Goal: Transaction & Acquisition: Purchase product/service

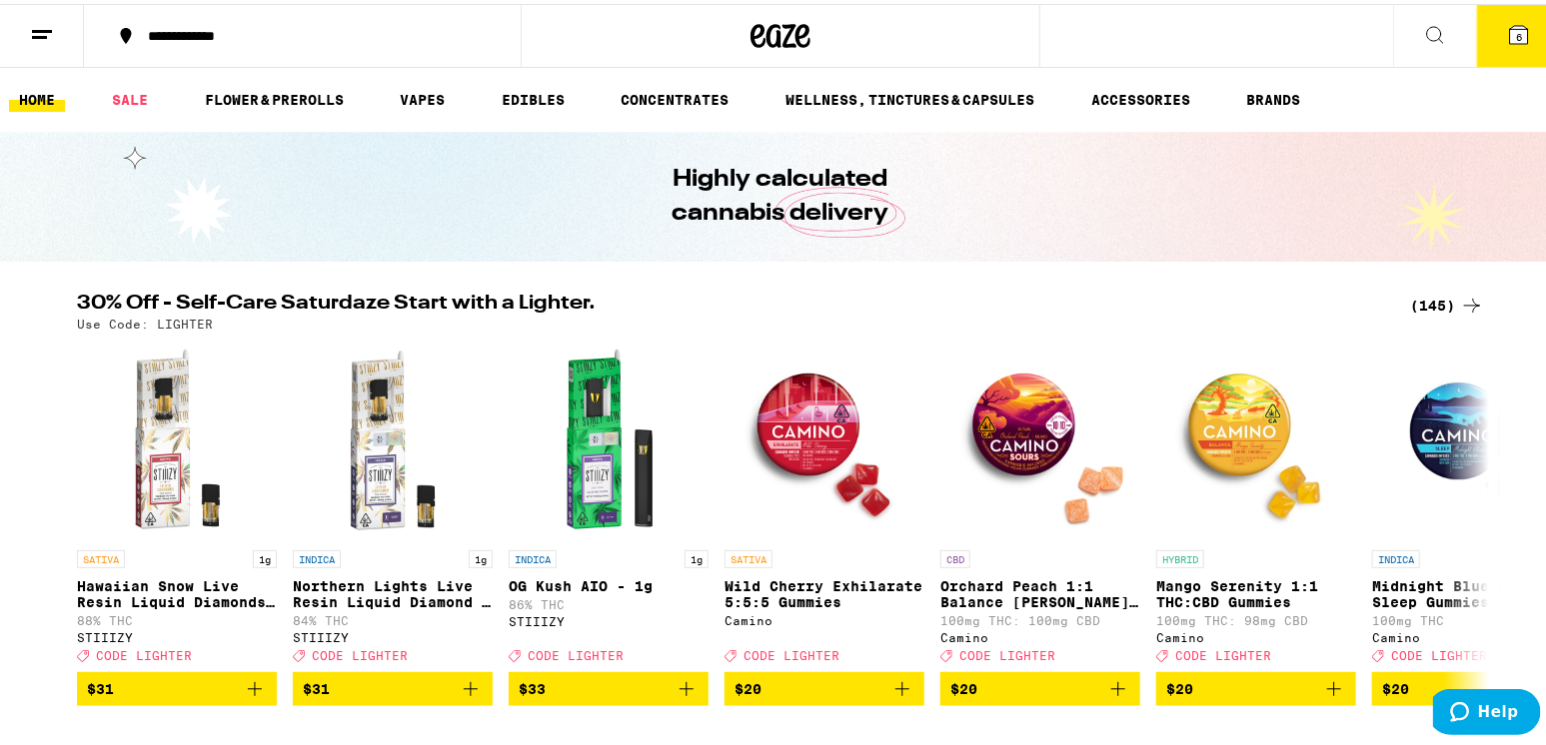
click at [1510, 26] on icon at bounding box center [1519, 31] width 18 height 18
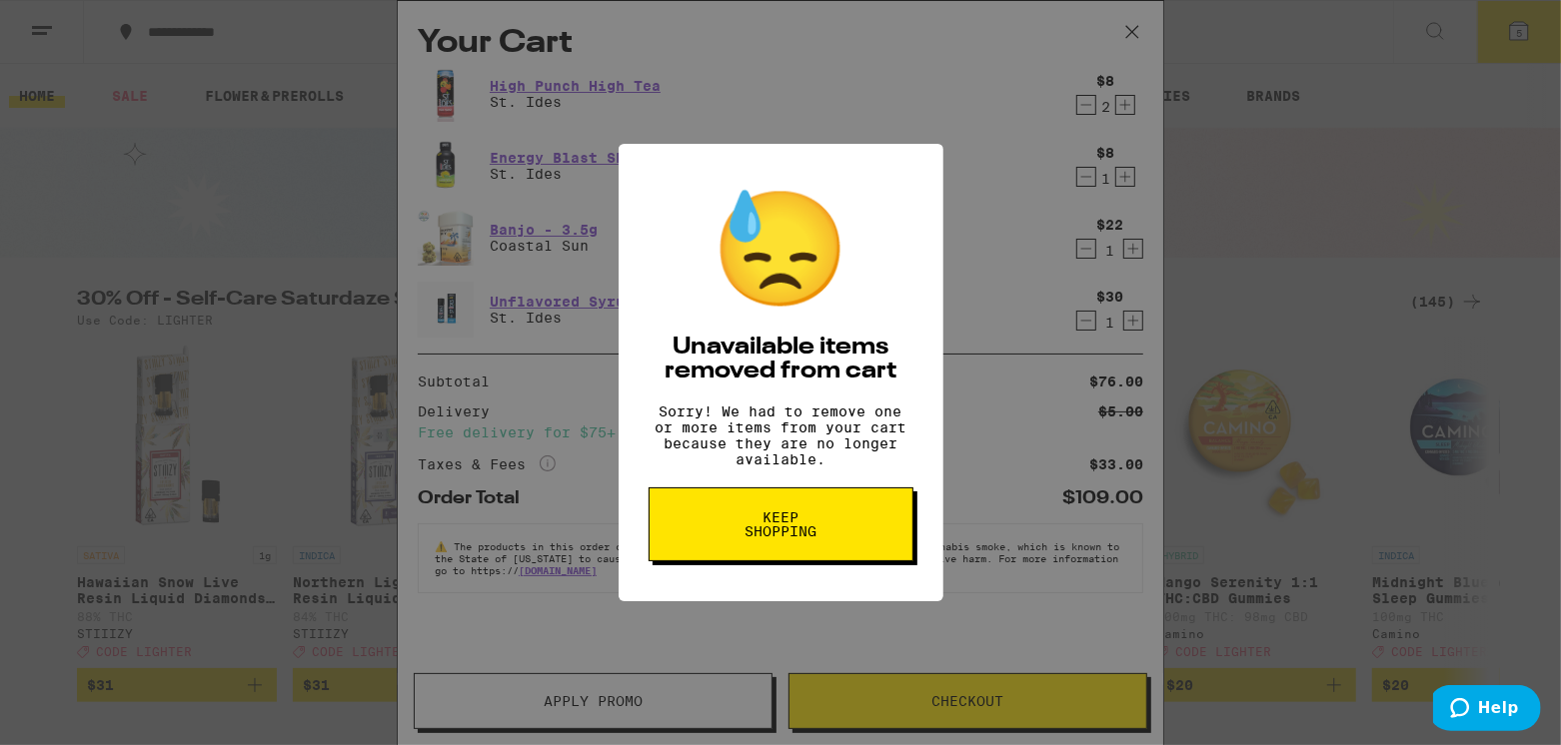
drag, startPoint x: 956, startPoint y: 149, endPoint x: 1100, endPoint y: 101, distance: 151.6
click at [959, 147] on div "😓 Unavailable items removed from cart Sorry! We had to remove one or more items…" at bounding box center [780, 372] width 1561 height 745
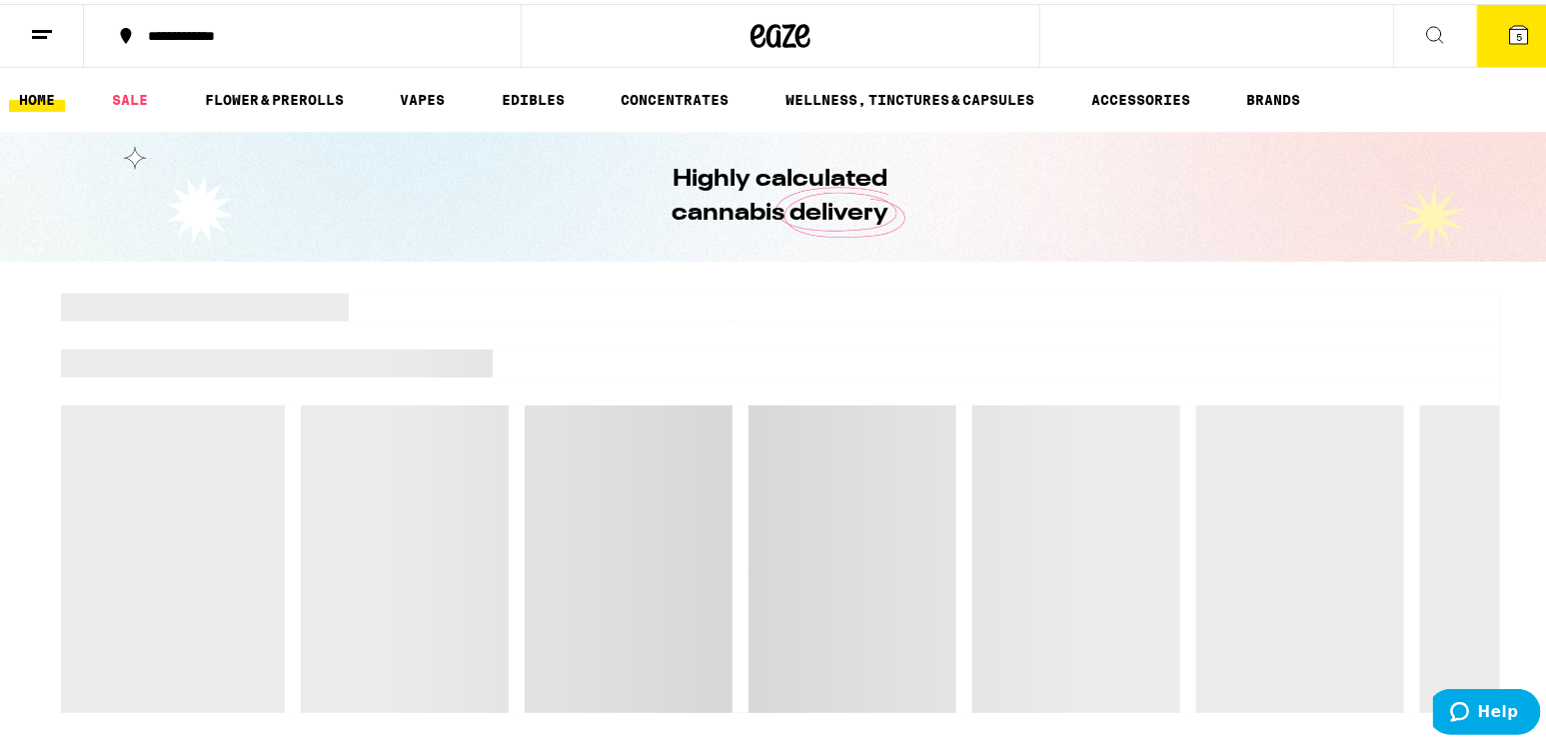
click at [1507, 26] on icon at bounding box center [1519, 31] width 24 height 24
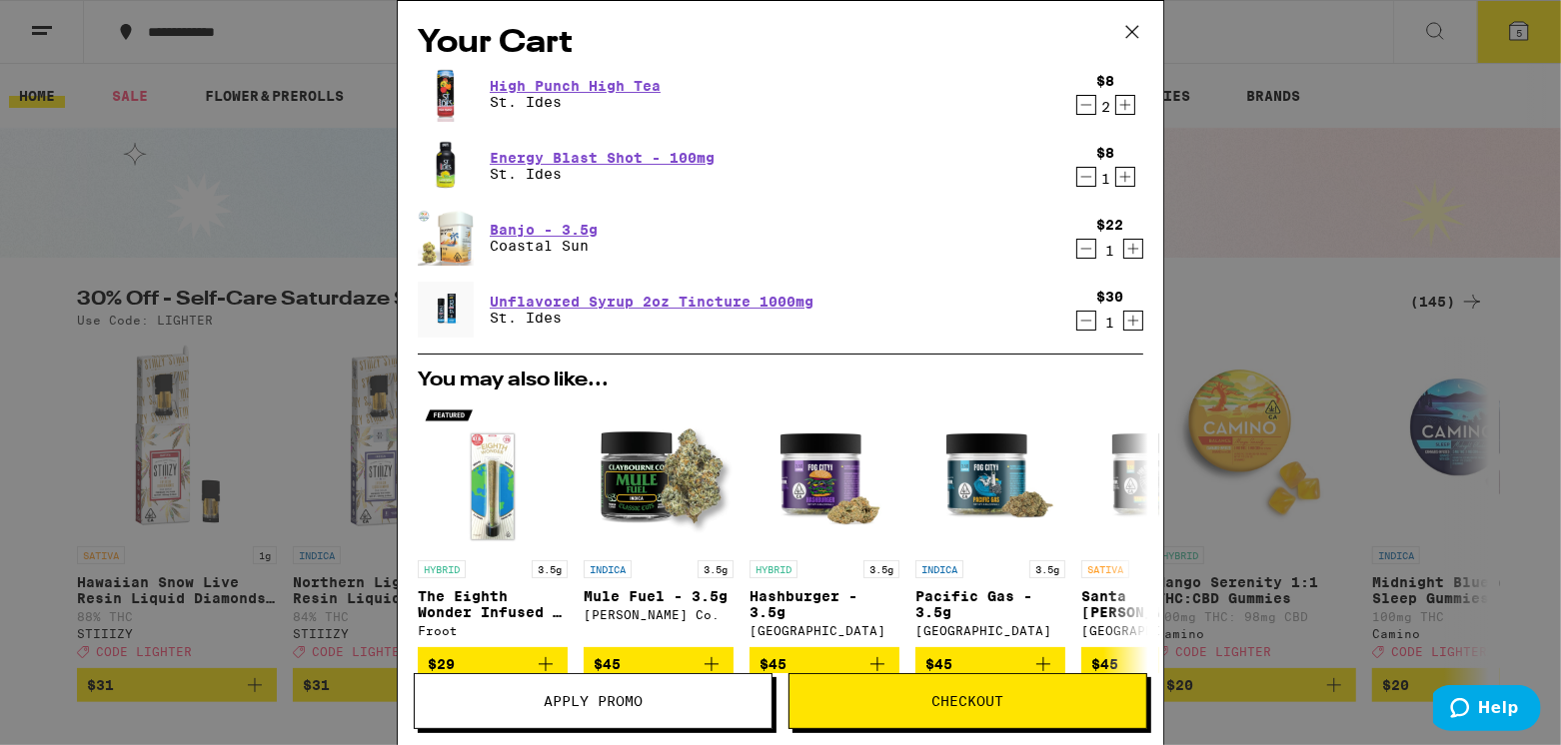
click at [1077, 105] on icon "Decrement" at bounding box center [1086, 105] width 18 height 24
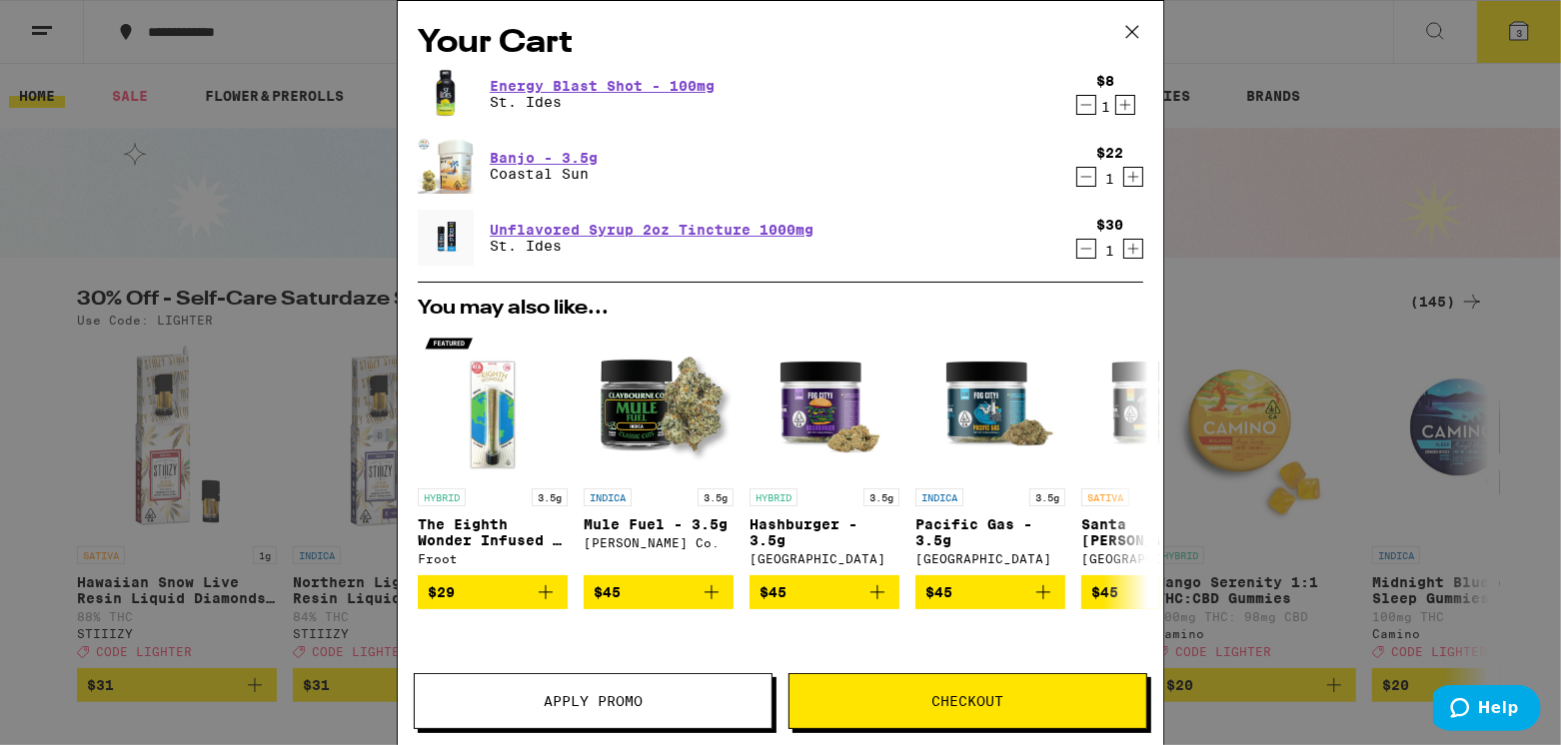
click at [1077, 105] on icon "Decrement" at bounding box center [1086, 105] width 18 height 24
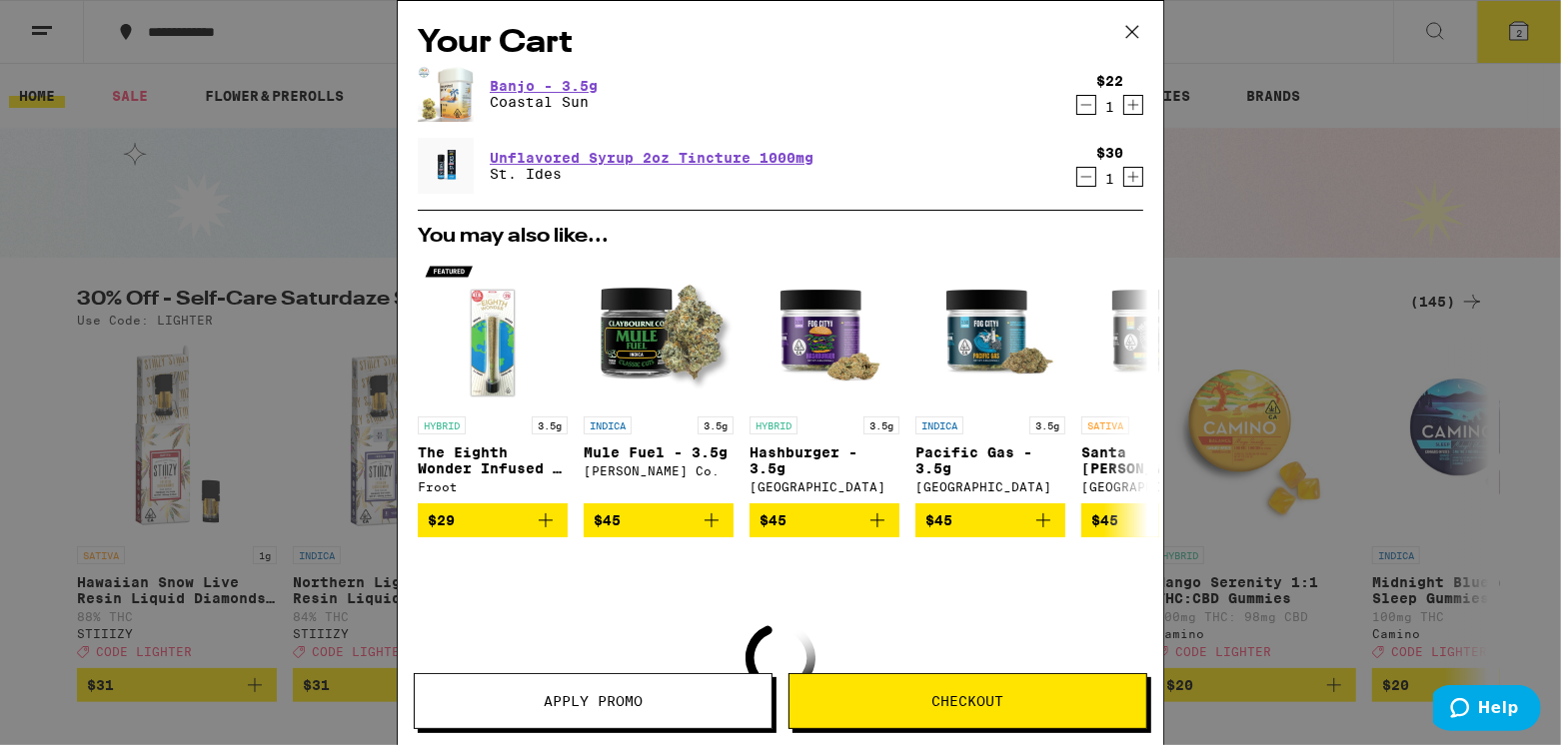
click at [1077, 105] on icon "Decrement" at bounding box center [1086, 105] width 18 height 24
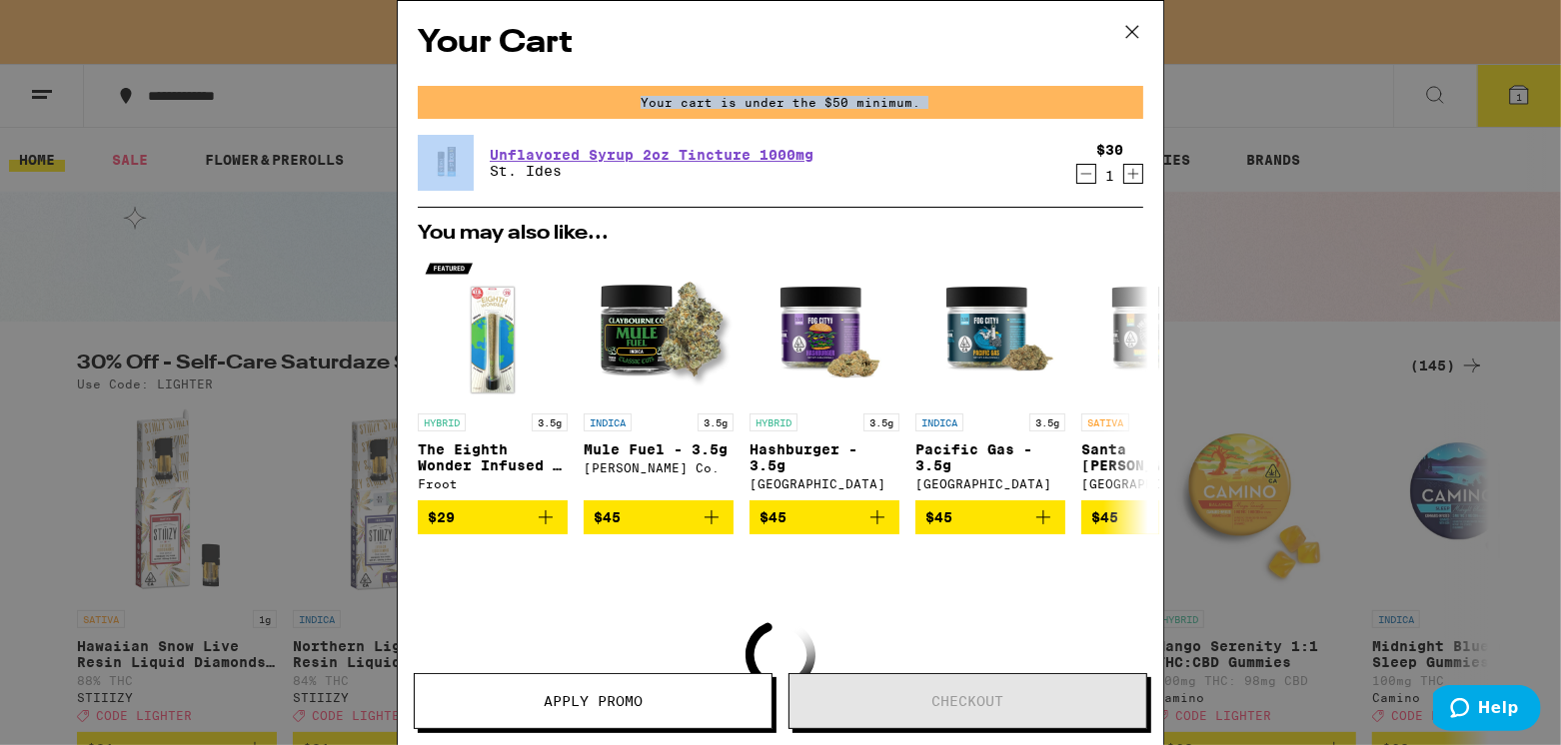
click at [1073, 104] on div "Your cart is under the $50 minimum." at bounding box center [780, 102] width 725 height 33
click at [1077, 166] on icon "Decrement" at bounding box center [1086, 174] width 18 height 24
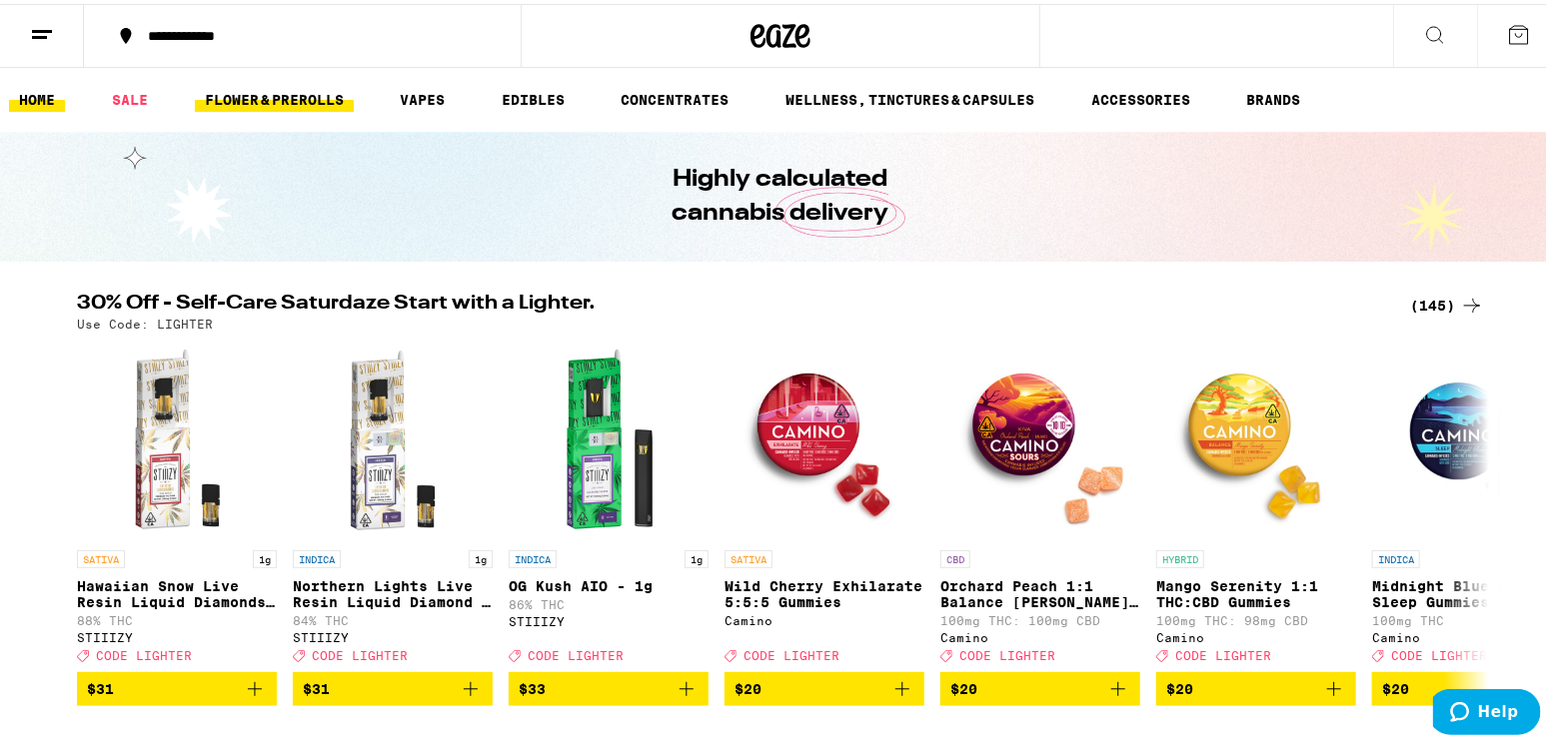
click at [290, 91] on link "FLOWER & PREROLLS" at bounding box center [274, 96] width 159 height 24
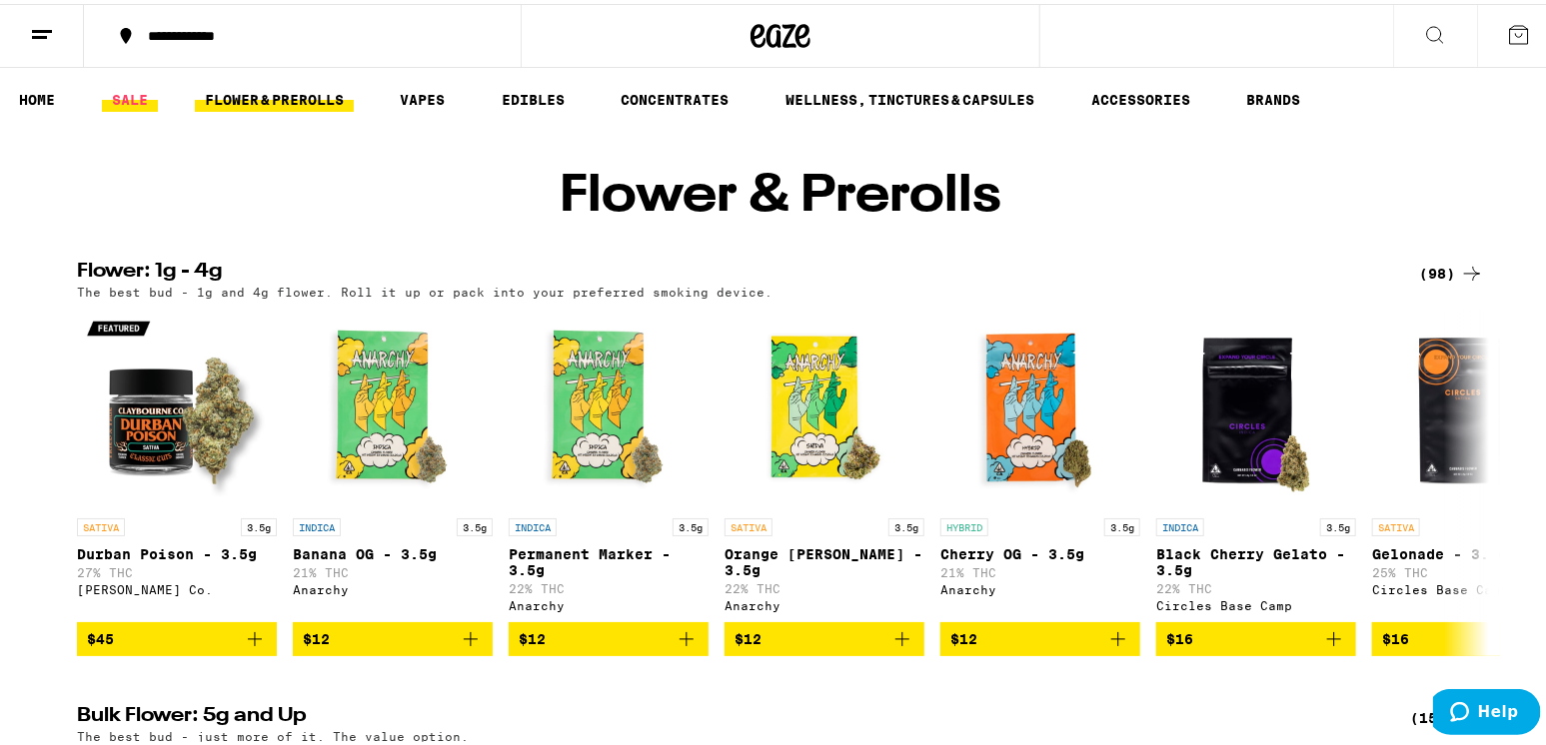
click at [136, 94] on link "SALE" at bounding box center [130, 96] width 56 height 24
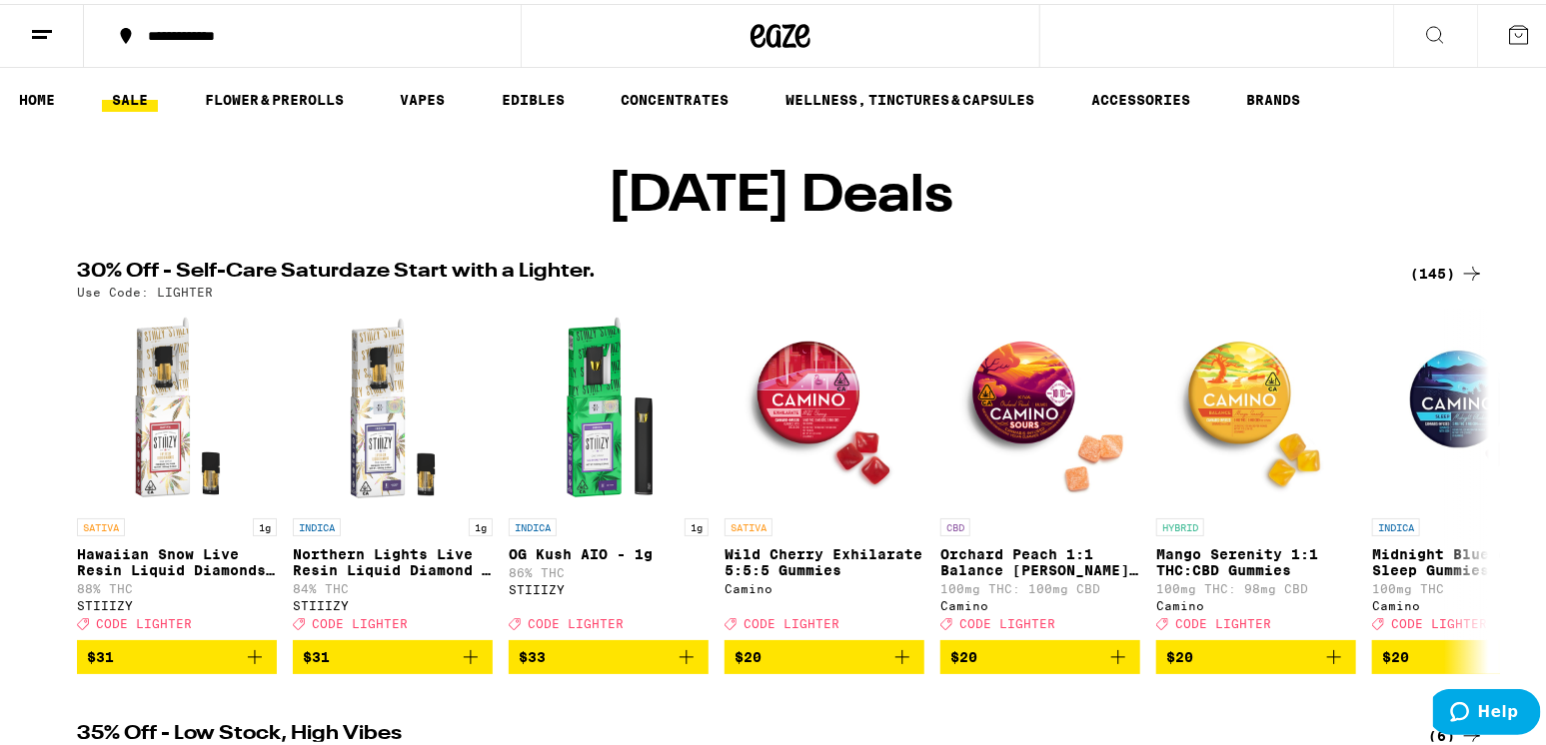
click at [1460, 282] on icon at bounding box center [1472, 270] width 24 height 24
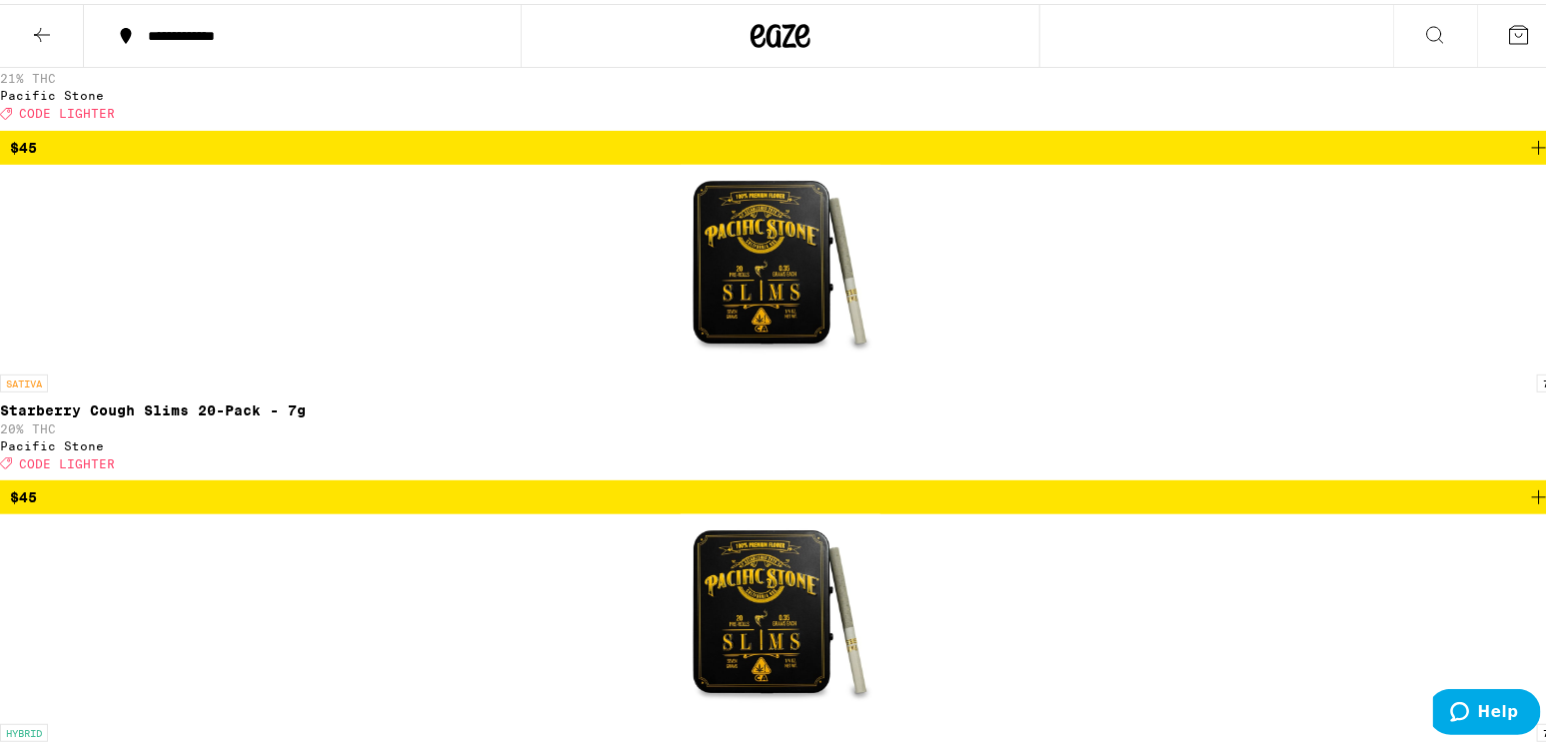
scroll to position [3697, 0]
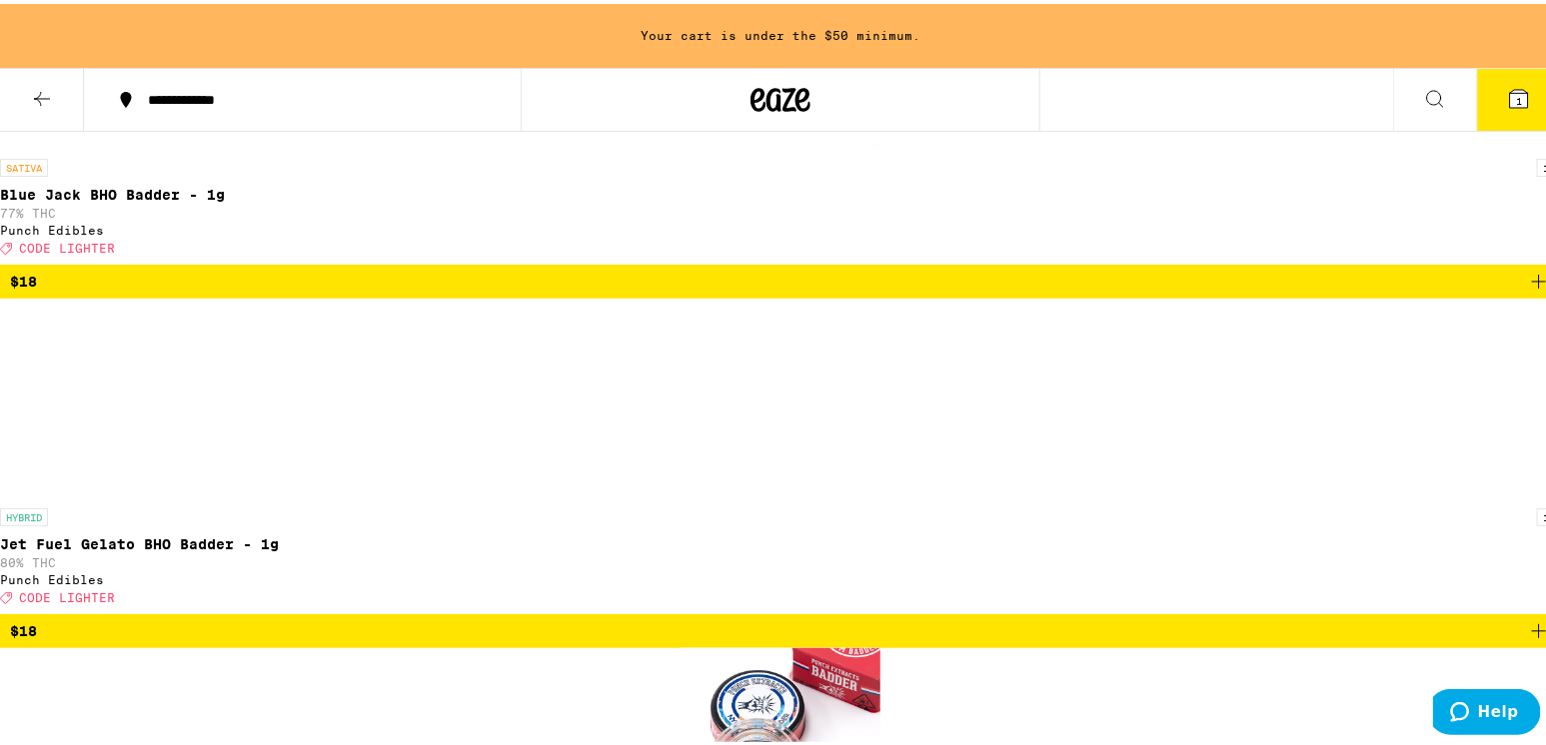
scroll to position [11154, 0]
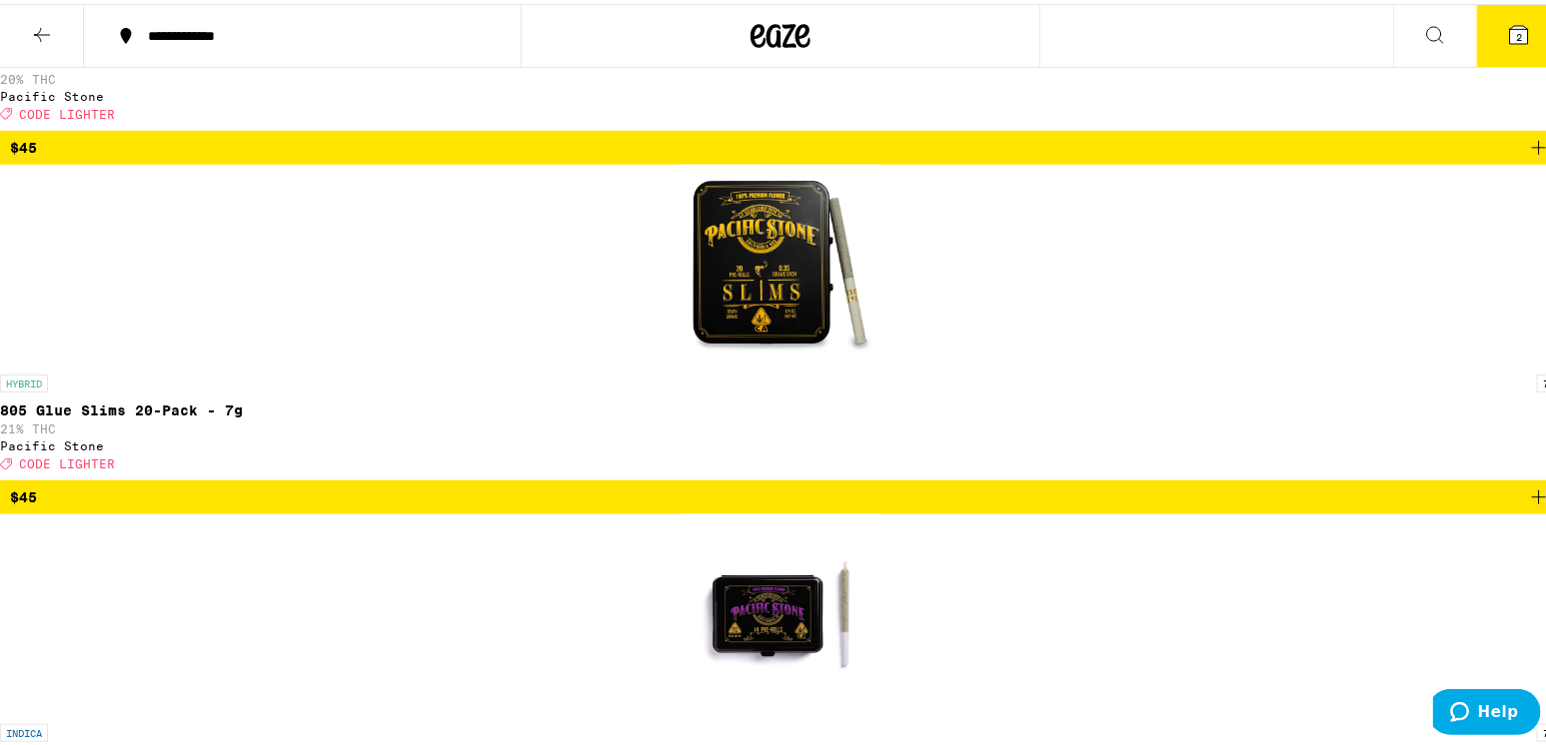
scroll to position [4096, 0]
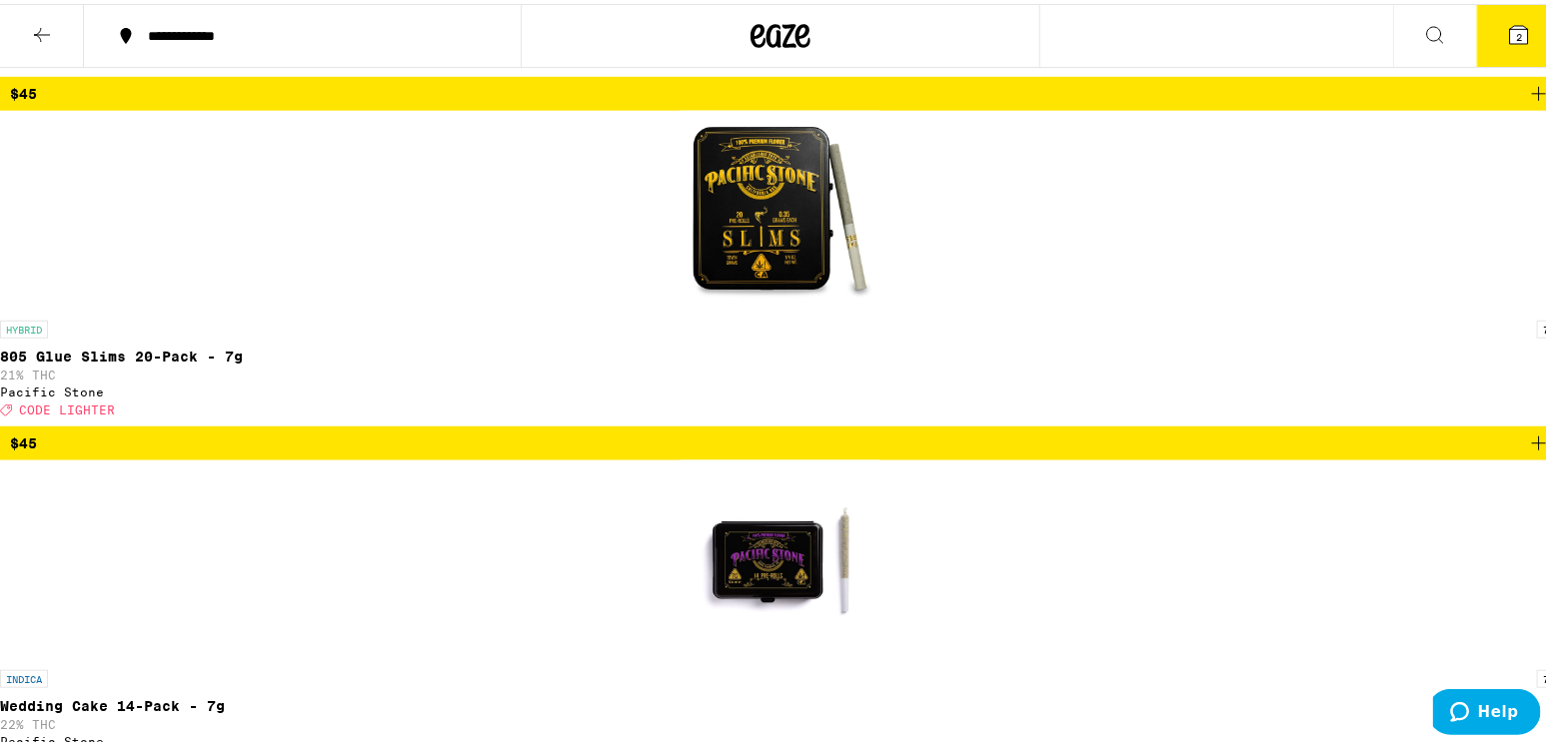
click at [1516, 29] on span "3" at bounding box center [1519, 33] width 6 height 12
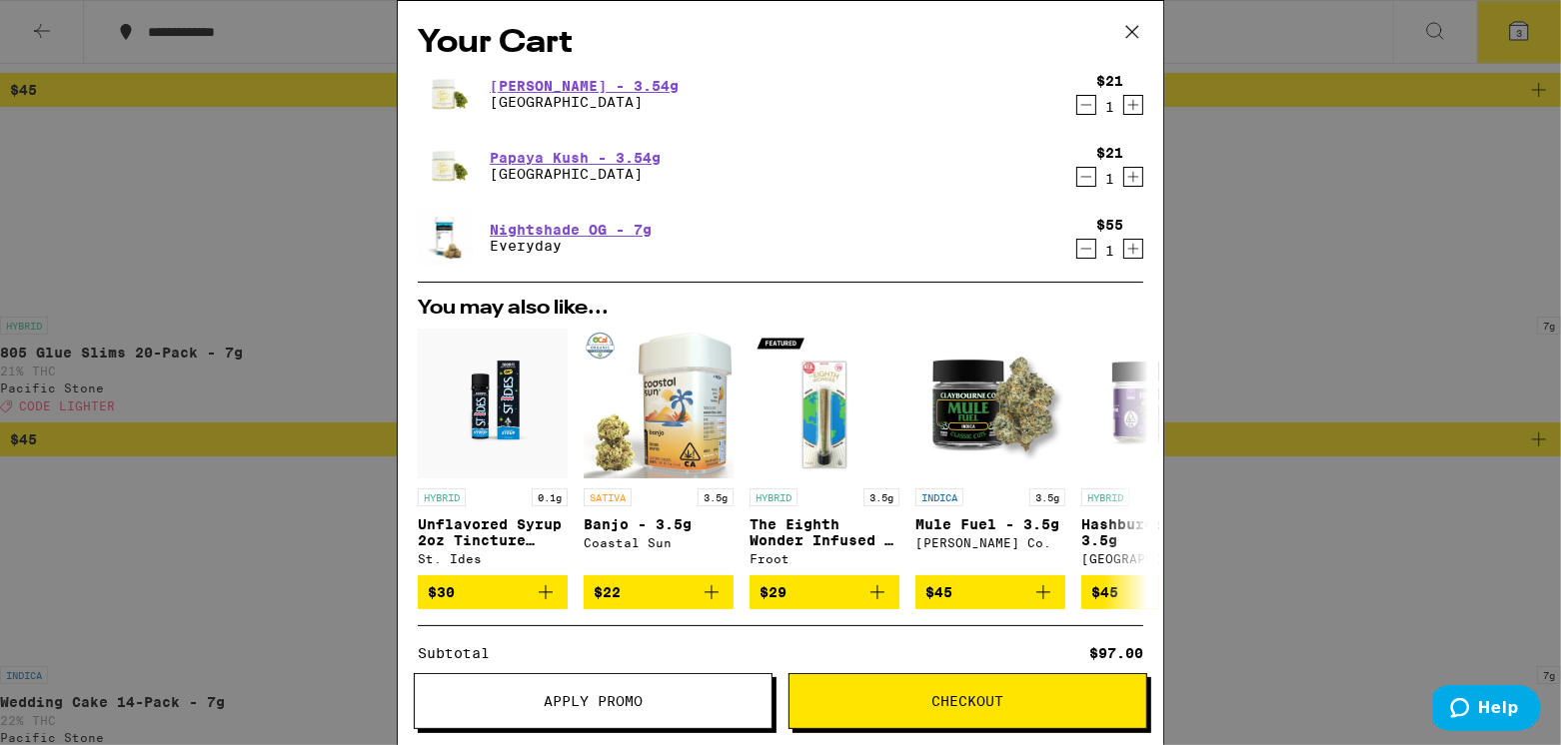
click at [601, 687] on button "Apply Promo" at bounding box center [593, 701] width 359 height 56
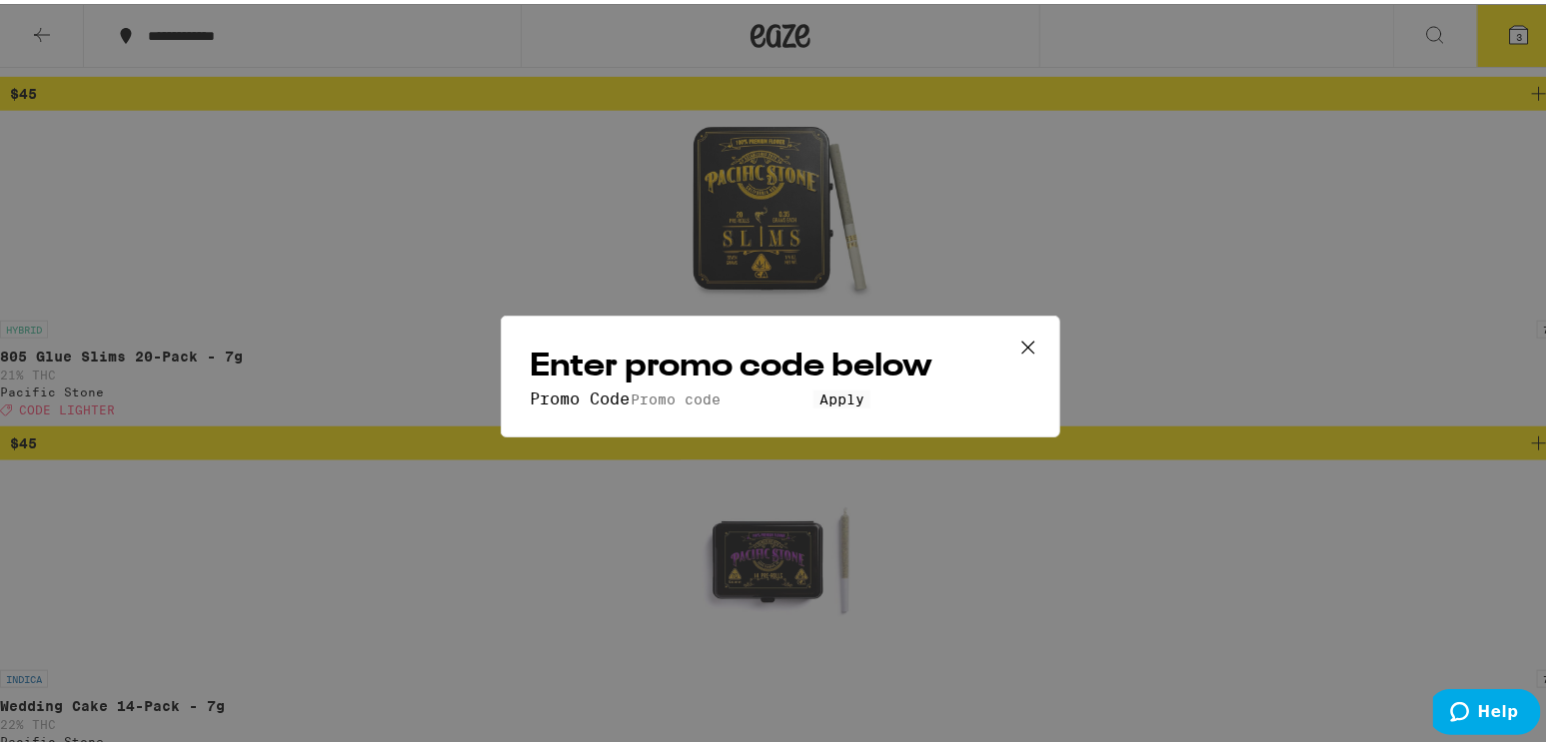
click at [647, 387] on input "Promo Code" at bounding box center [721, 396] width 184 height 18
type input "LIGHTER"
click at [813, 405] on button "Apply" at bounding box center [841, 396] width 57 height 18
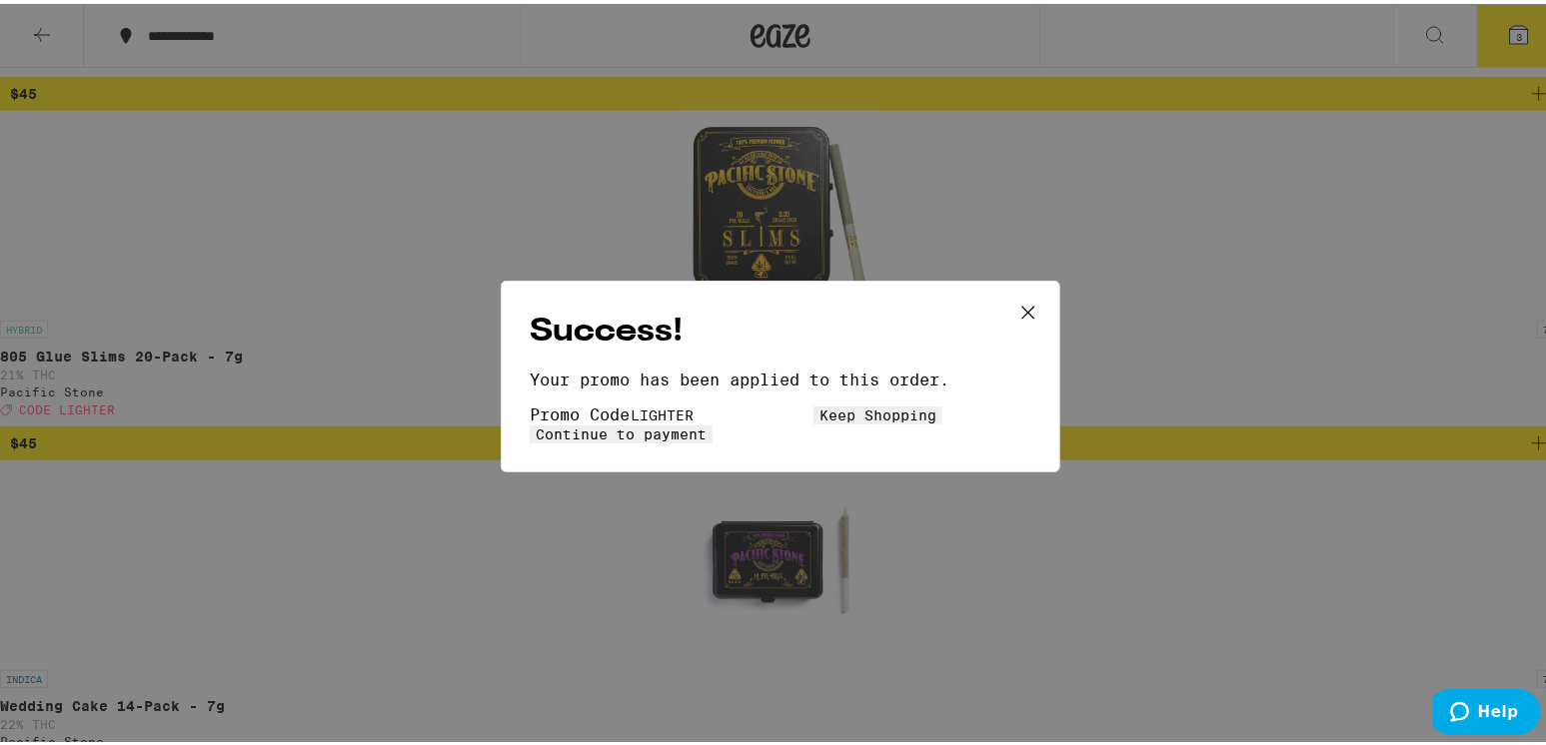
click at [706, 428] on span "Continue to payment" at bounding box center [621, 431] width 171 height 16
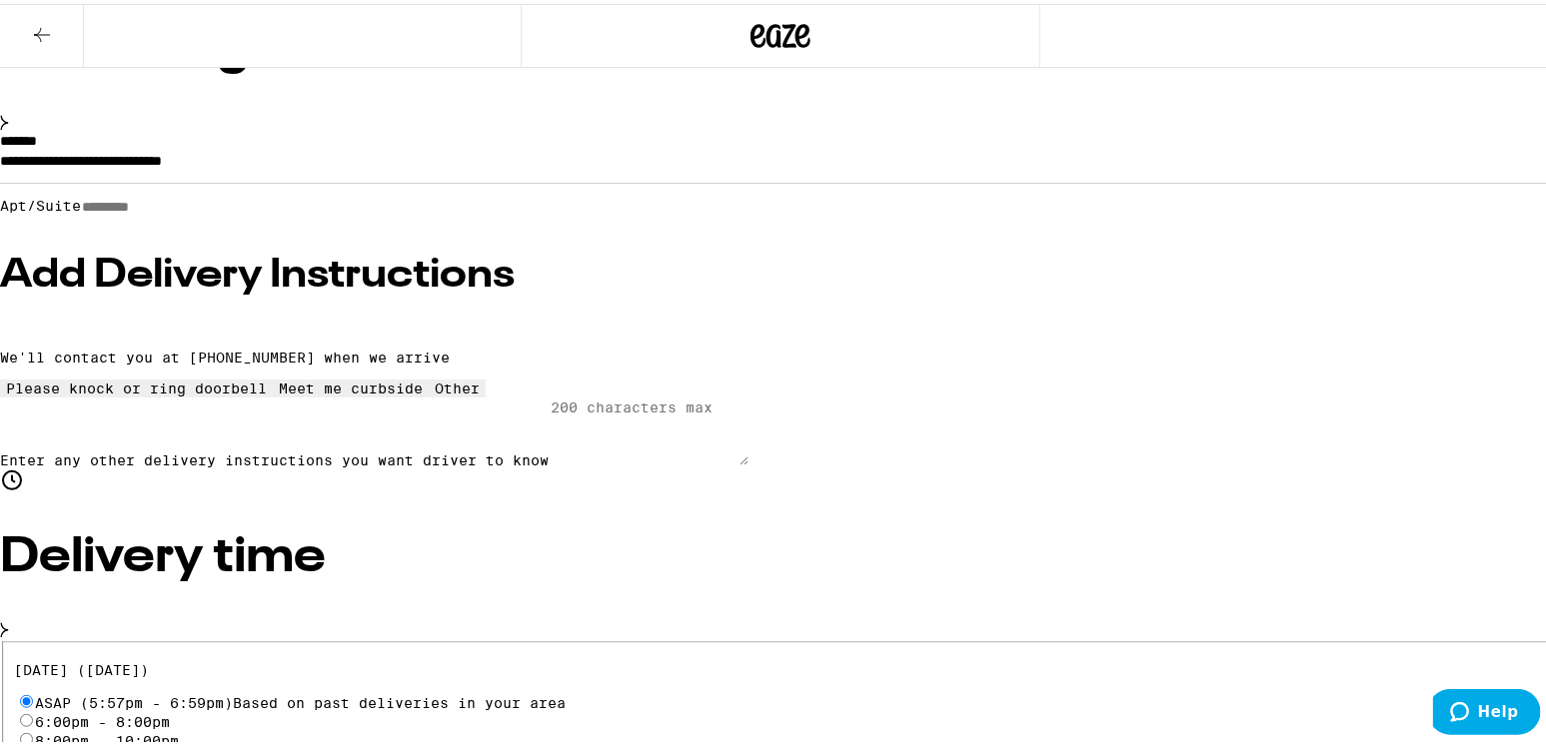
scroll to position [200, 0]
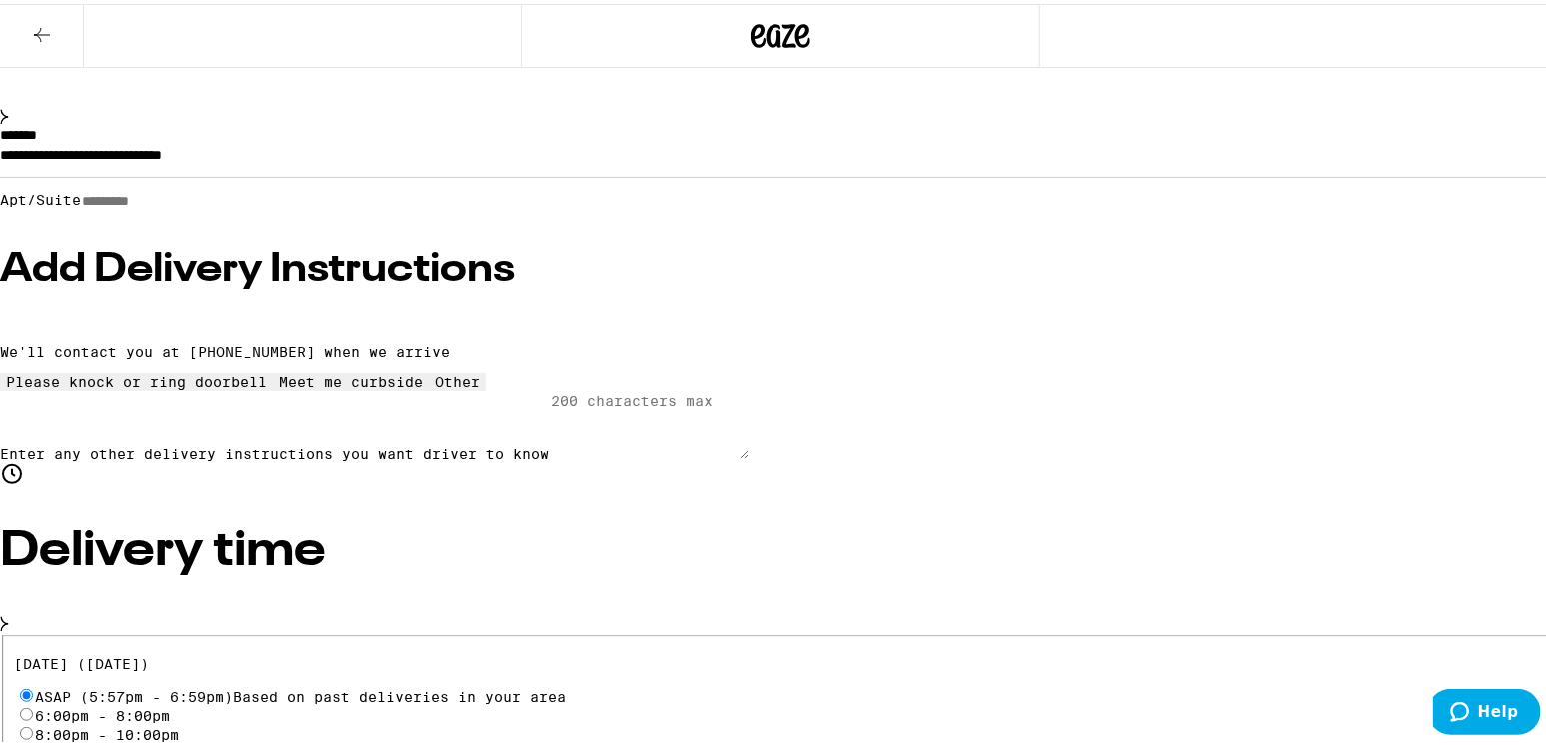
click at [33, 704] on input "6:00pm - 8:00pm" at bounding box center [26, 710] width 13 height 13
radio input "true"
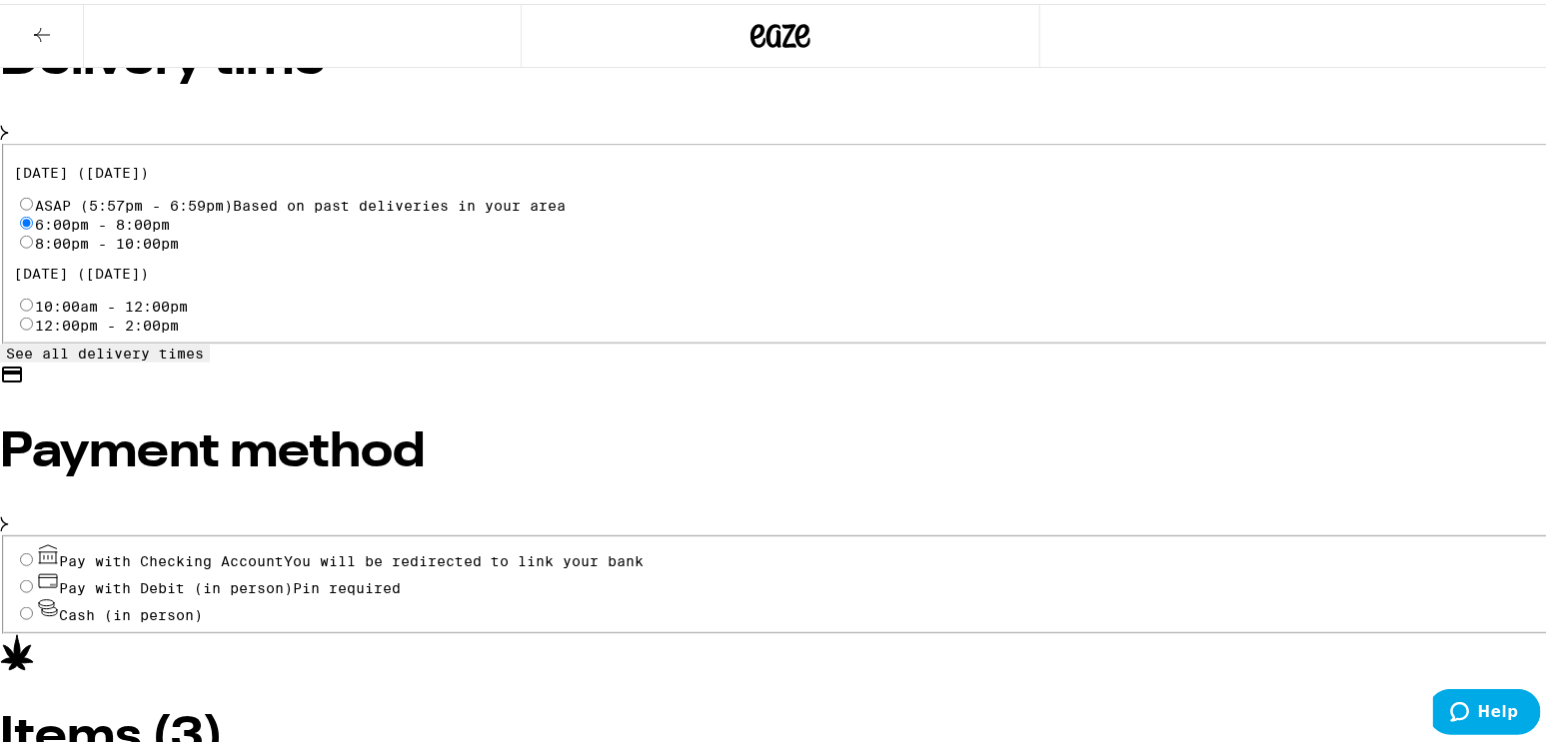
scroll to position [693, 0]
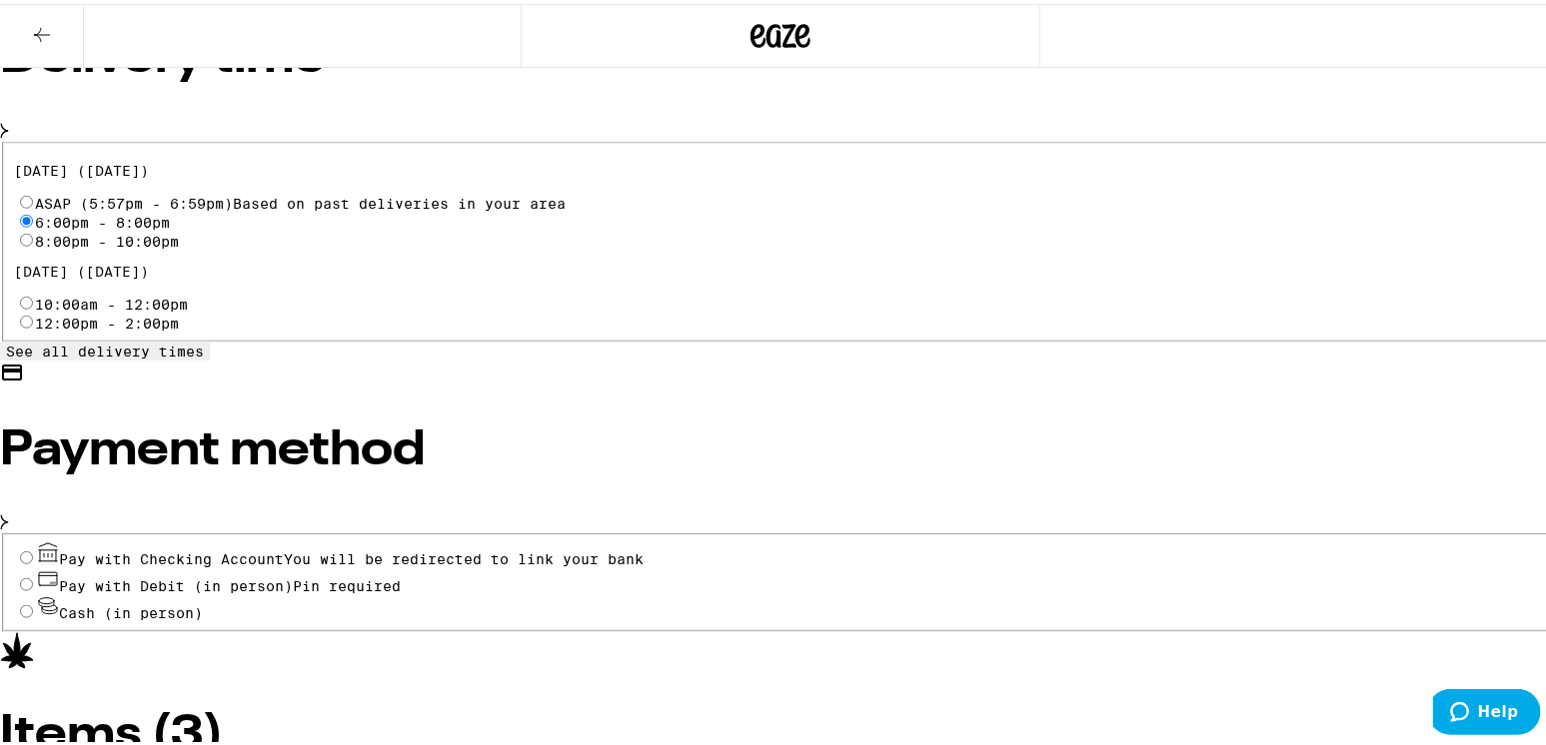
click at [33, 601] on input "Cash (in person)" at bounding box center [26, 607] width 13 height 13
radio input "true"
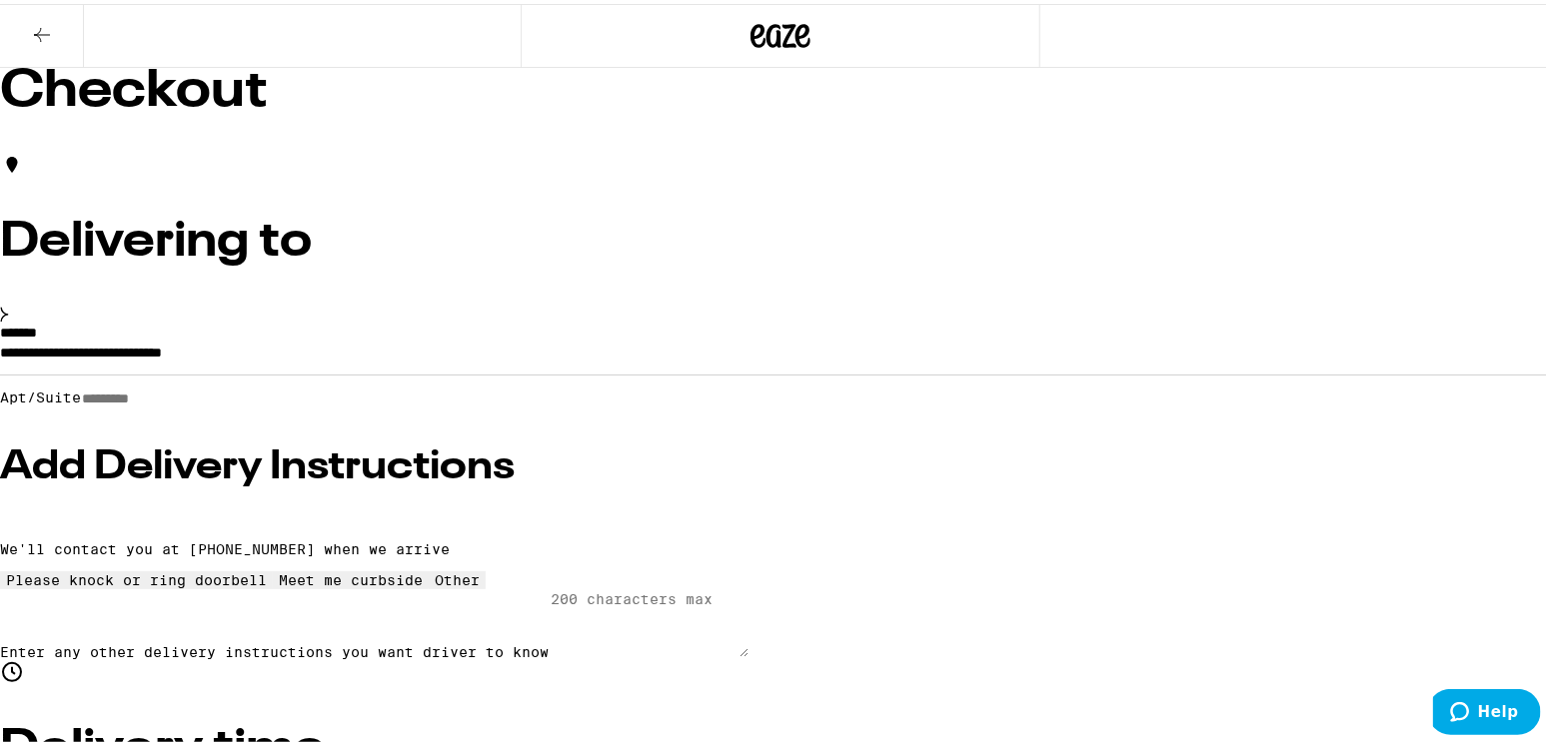
scroll to position [0, 0]
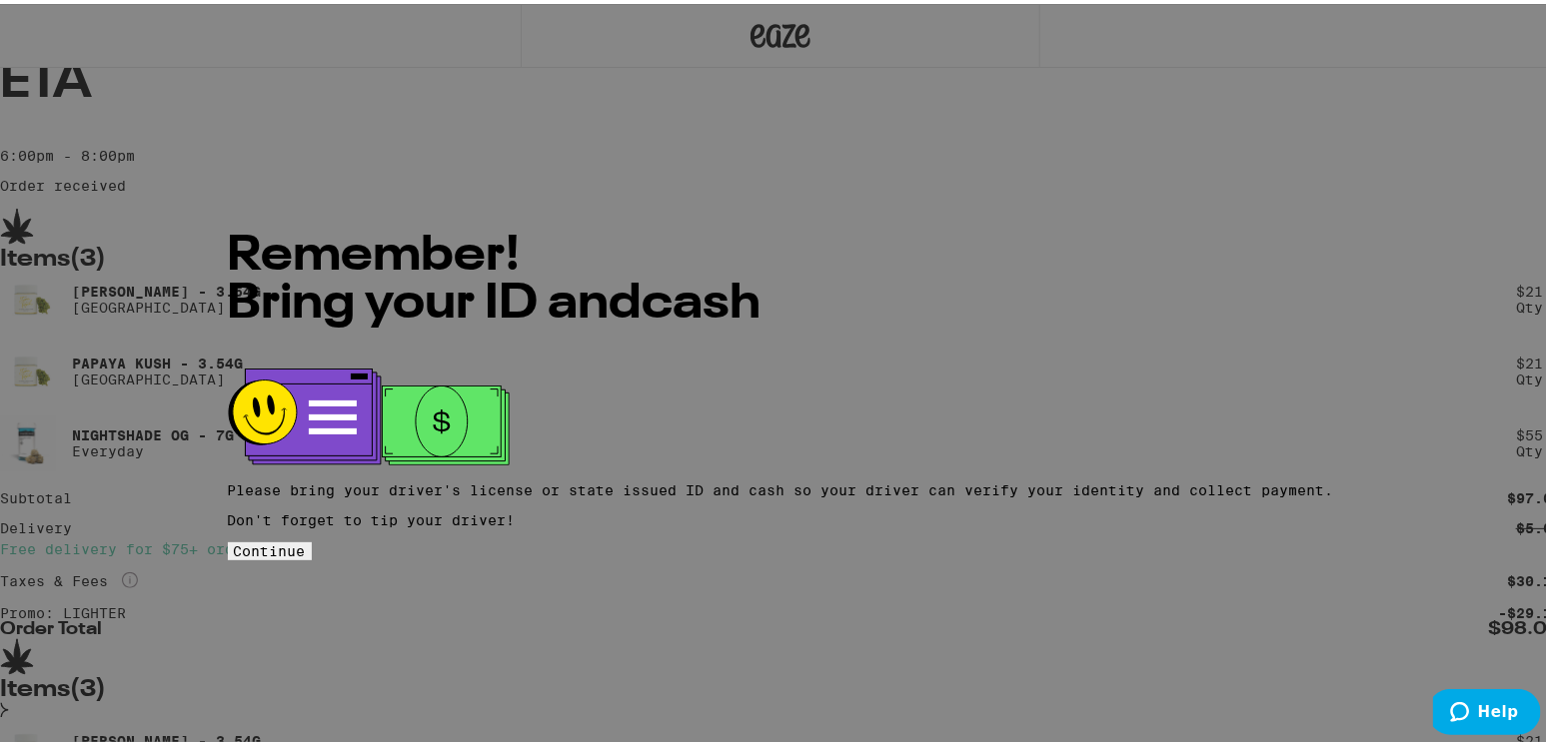
click at [312, 539] on button "Continue" at bounding box center [270, 548] width 84 height 18
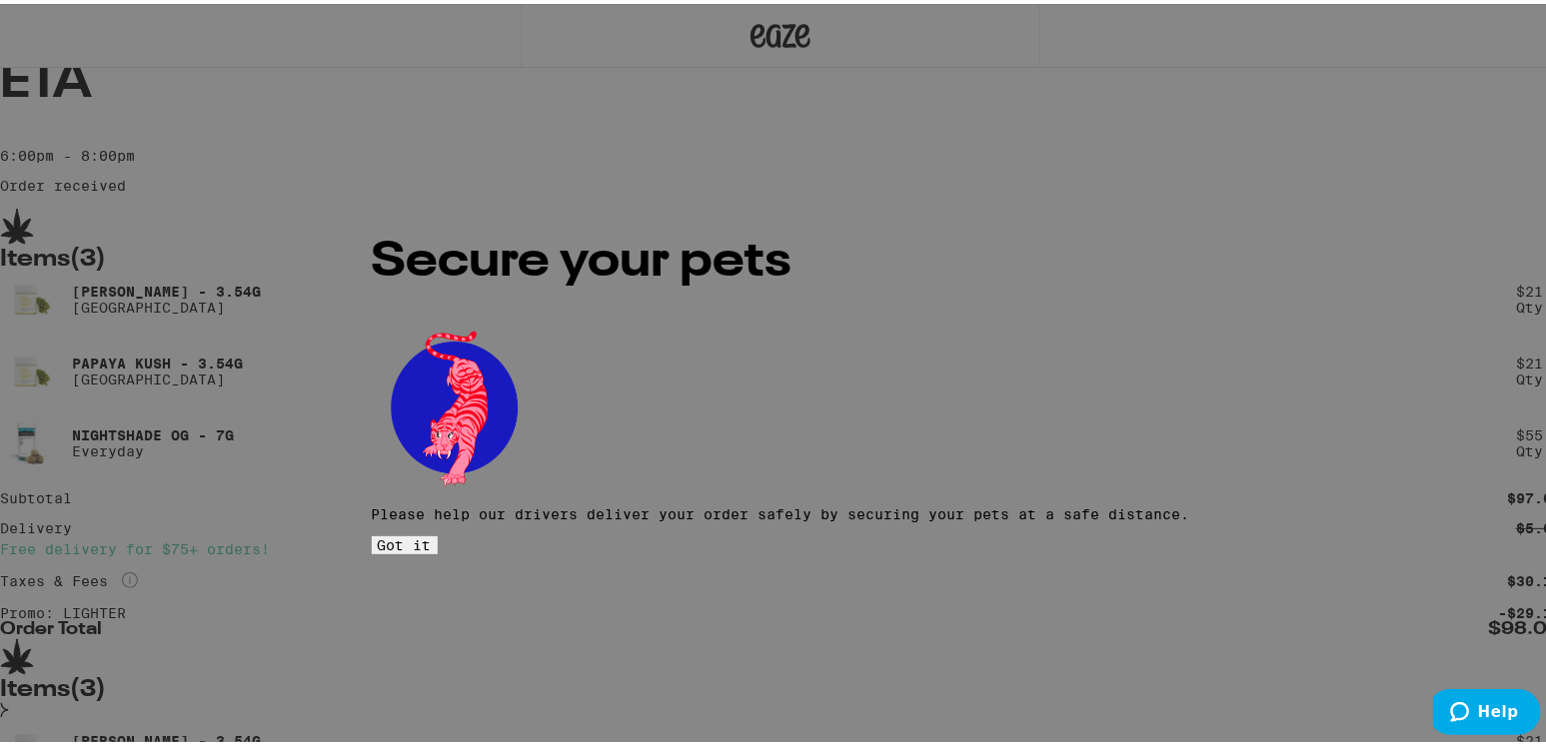
click at [432, 534] on span "Got it" at bounding box center [405, 542] width 54 height 16
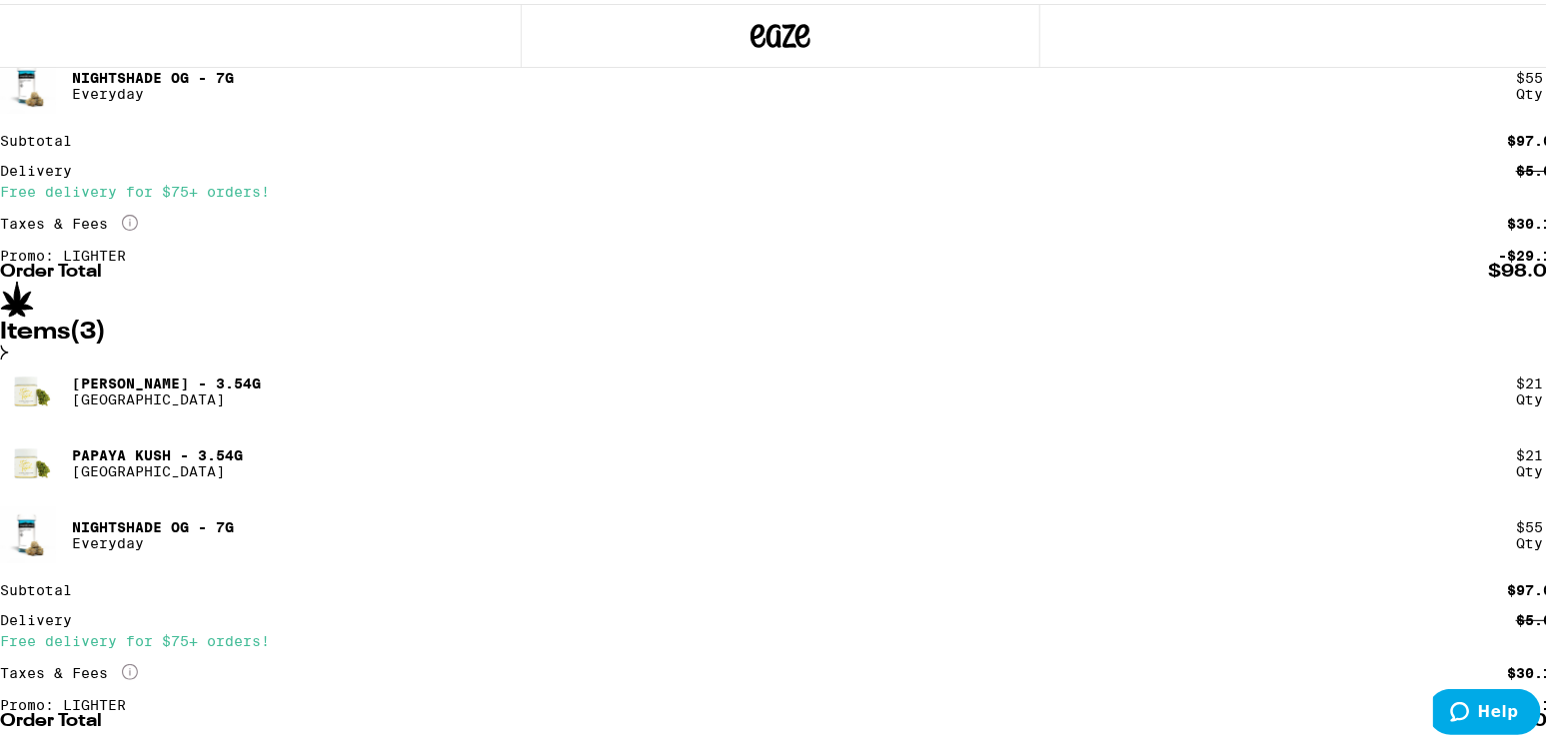
scroll to position [359, 0]
